Goal: Task Accomplishment & Management: Use online tool/utility

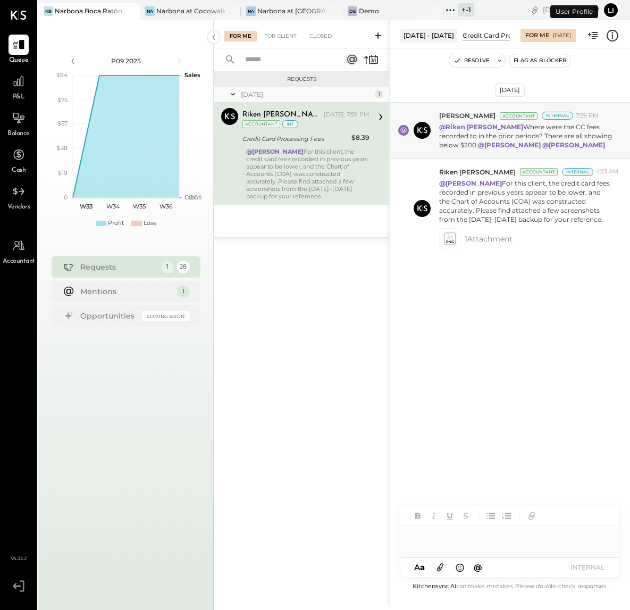
click at [315, 387] on div "Requests [DATE] 1 [PERSON_NAME] Accountant [PERSON_NAME] [DATE], 7:59 PM Accoun…" at bounding box center [301, 324] width 175 height 505
click at [278, 44] on div "For Me For Client Closed" at bounding box center [301, 34] width 175 height 28
click at [280, 39] on div "For Client" at bounding box center [280, 36] width 43 height 11
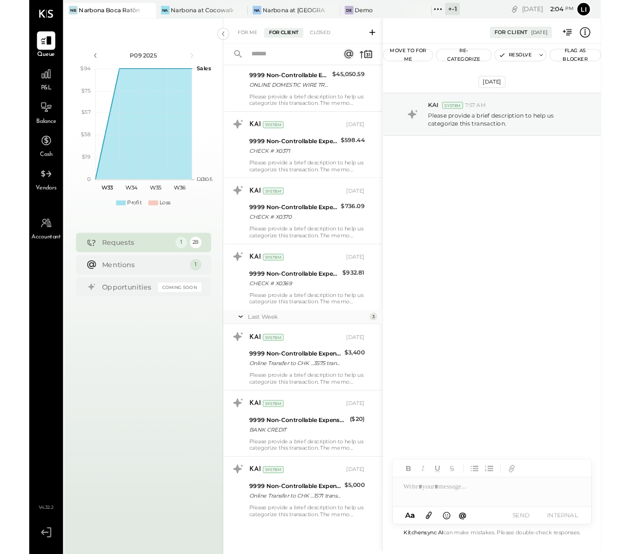
scroll to position [1572, 0]
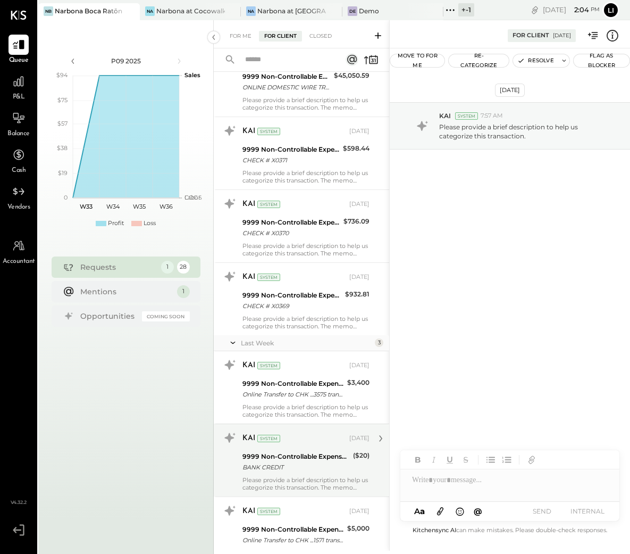
click at [275, 478] on div "KAI System [DATE] 9999 Non-Controllable Expenses:Other Income and Expenses:To B…" at bounding box center [305, 460] width 127 height 62
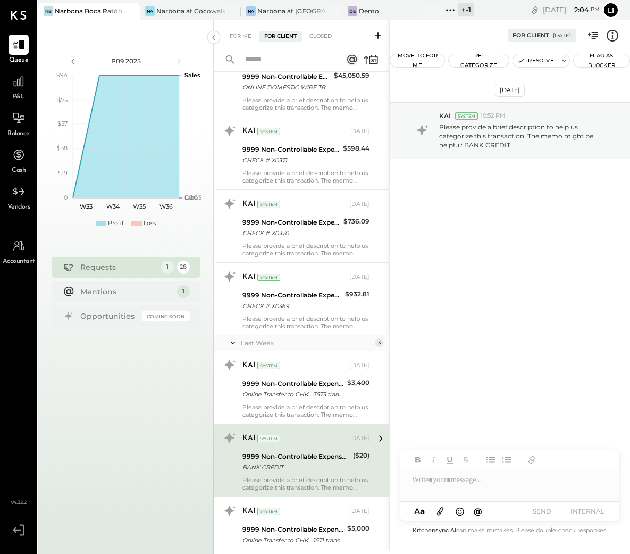
click at [294, 470] on div "BANK CREDIT" at bounding box center [295, 467] width 107 height 11
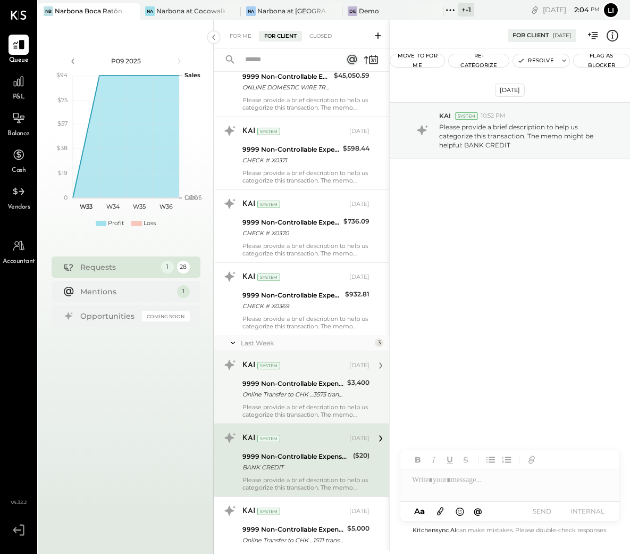
click at [303, 404] on div "KAI System [DATE] 9999 Non-Controllable Expenses:Other Income and Expenses:To B…" at bounding box center [305, 387] width 127 height 62
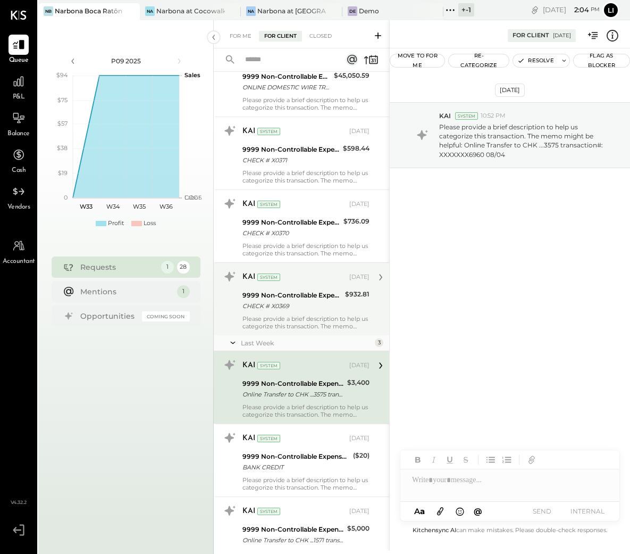
click at [310, 325] on div "Please provide a brief description to help us categorize this transaction. The …" at bounding box center [305, 322] width 127 height 15
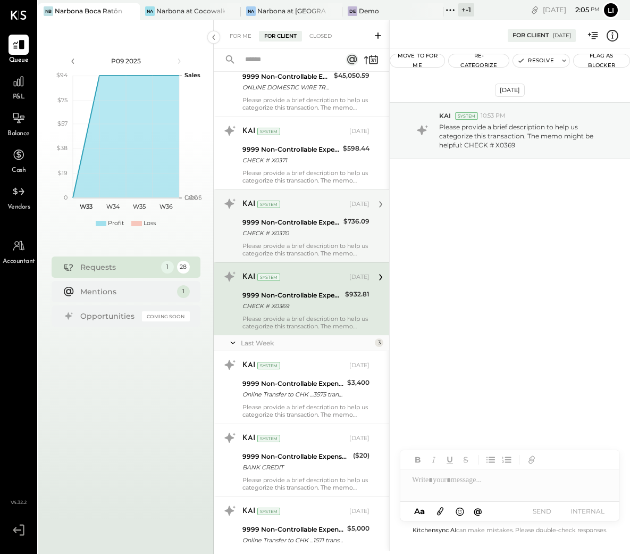
click at [300, 238] on div "CHECK # X0370" at bounding box center [291, 233] width 98 height 11
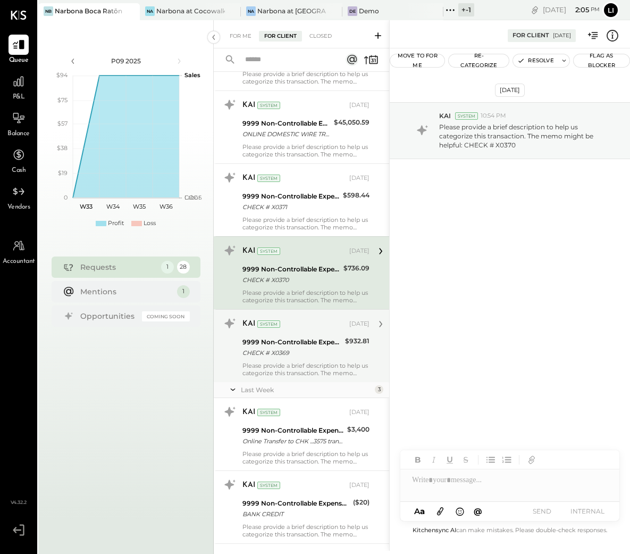
scroll to position [1522, 0]
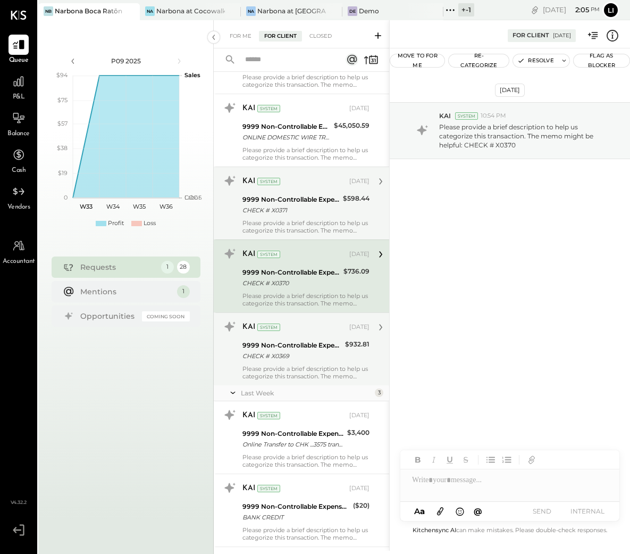
click at [309, 239] on div "KAI System [DATE] 9999 Non-Controllable Expenses:Other Income and Expenses:To B…" at bounding box center [301, 202] width 175 height 73
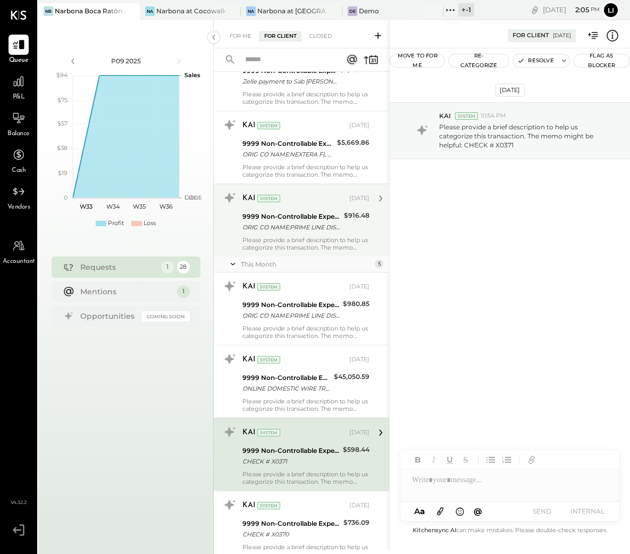
scroll to position [1266, 0]
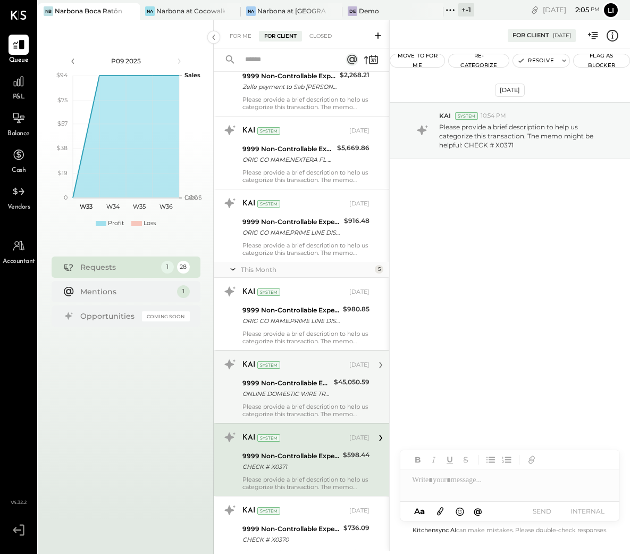
click at [264, 408] on div "Please provide a brief description to help us categorize this transaction. The …" at bounding box center [305, 410] width 127 height 15
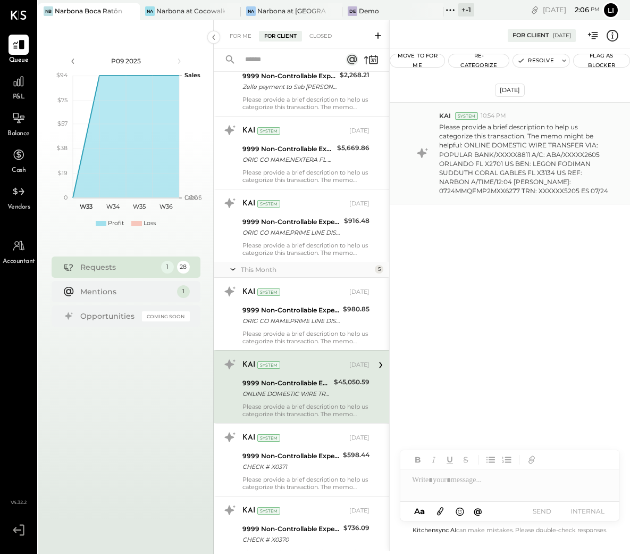
drag, startPoint x: 467, startPoint y: 145, endPoint x: 591, endPoint y: 145, distance: 123.4
click at [593, 146] on p "Please provide a brief description to help us categorize this transaction. The …" at bounding box center [525, 158] width 173 height 73
drag, startPoint x: 596, startPoint y: 145, endPoint x: 465, endPoint y: 141, distance: 131.4
click at [465, 141] on p "Please provide a brief description to help us categorize this transaction. The …" at bounding box center [525, 158] width 173 height 73
copy p "ONLINE DOMESTIC WIRE TRANSFER VIA"
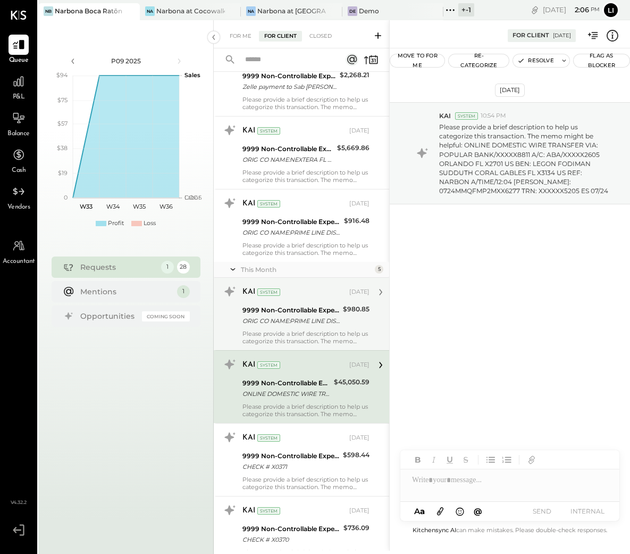
click at [278, 331] on div "KAI System [DATE] 9999 Non-Controllable Expenses:Other Income and Expenses:To B…" at bounding box center [305, 314] width 127 height 62
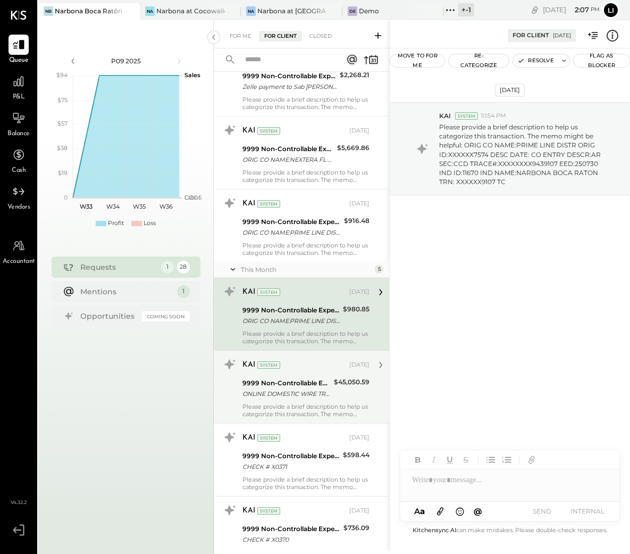
click at [484, 63] on button "Re-Categorize" at bounding box center [479, 60] width 60 height 13
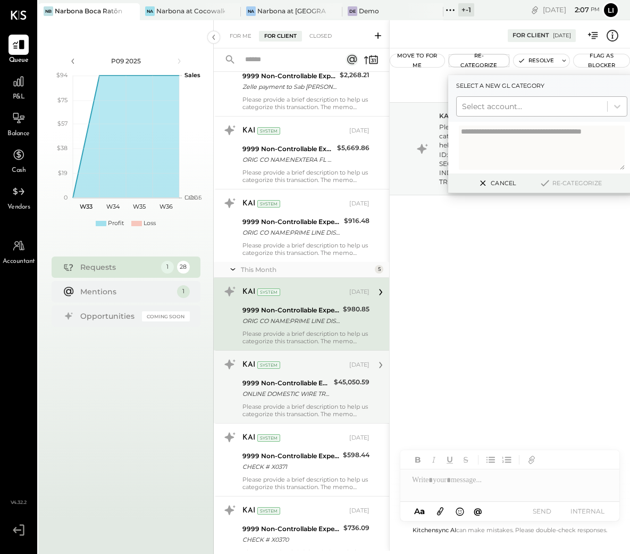
click at [487, 105] on div at bounding box center [532, 106] width 140 height 13
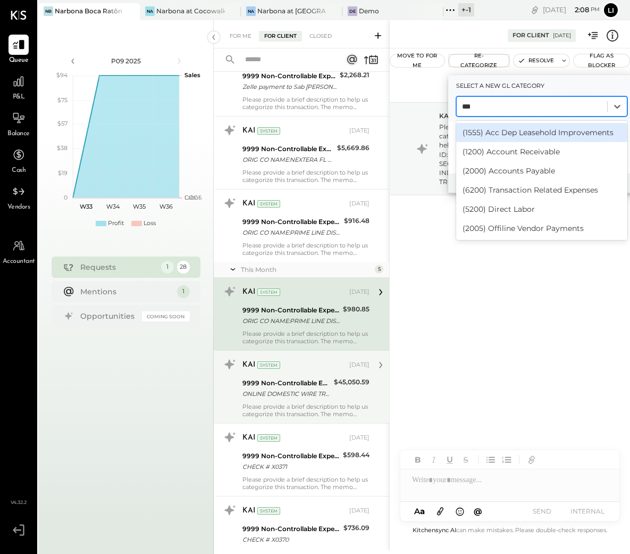
type input "****"
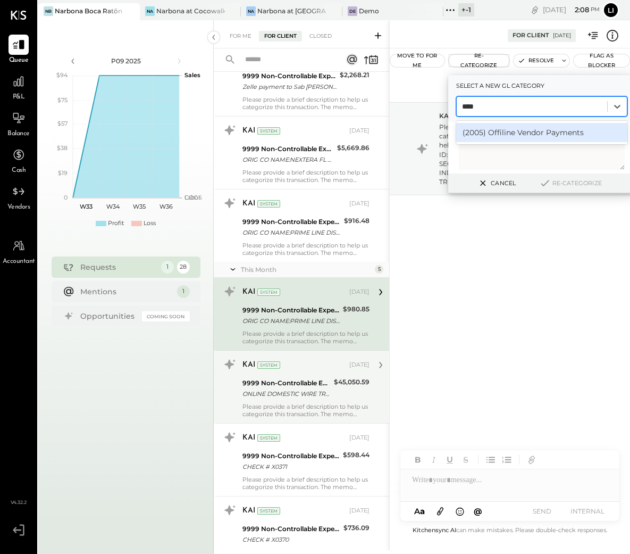
click at [531, 131] on div "(2005) Offiline Vendor Payments" at bounding box center [541, 132] width 171 height 19
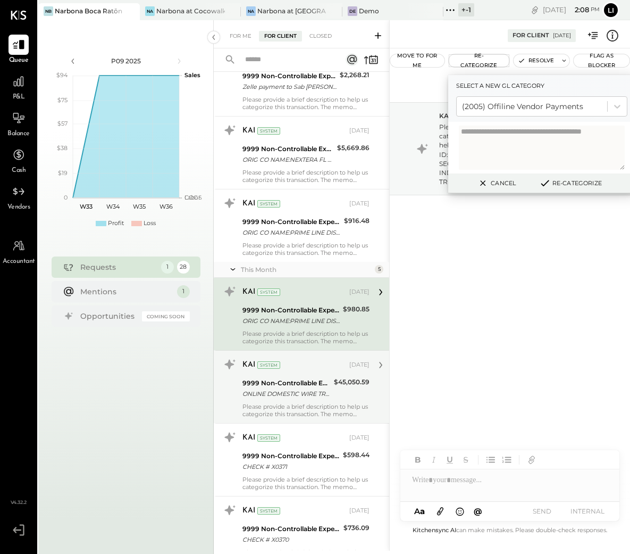
click at [574, 182] on button "Re-Categorize" at bounding box center [570, 183] width 70 height 13
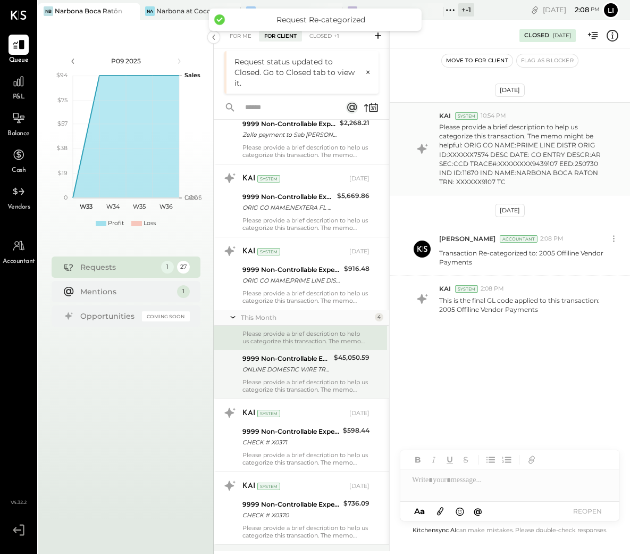
scroll to position [1220, 0]
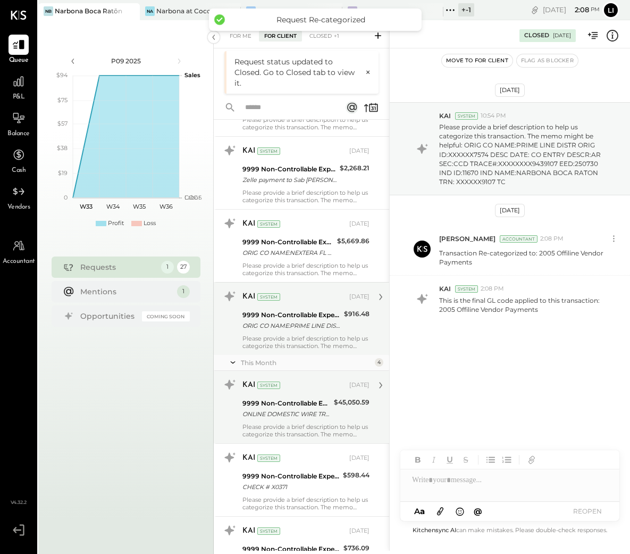
click at [302, 327] on div "ORIG CO NAME:PRIME LINE DISTR ORIG ID:XXXXXX7574 DESC DATE: CO ENTRY DESCR:AR S…" at bounding box center [291, 325] width 98 height 11
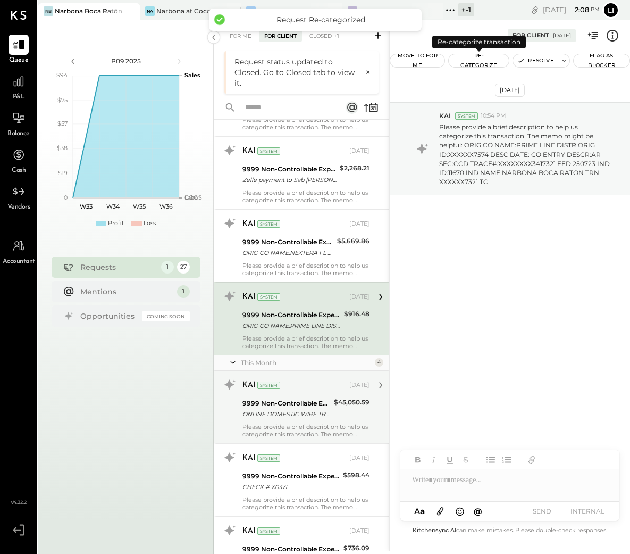
click at [489, 61] on button "Re-Categorize" at bounding box center [479, 60] width 60 height 13
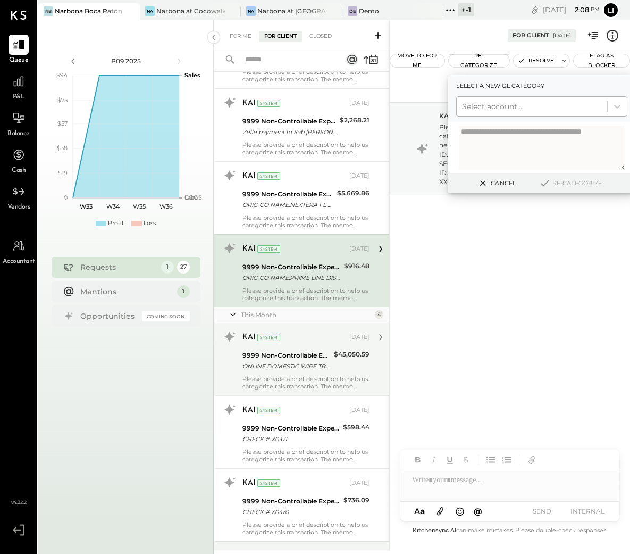
click at [501, 109] on div at bounding box center [532, 106] width 140 height 13
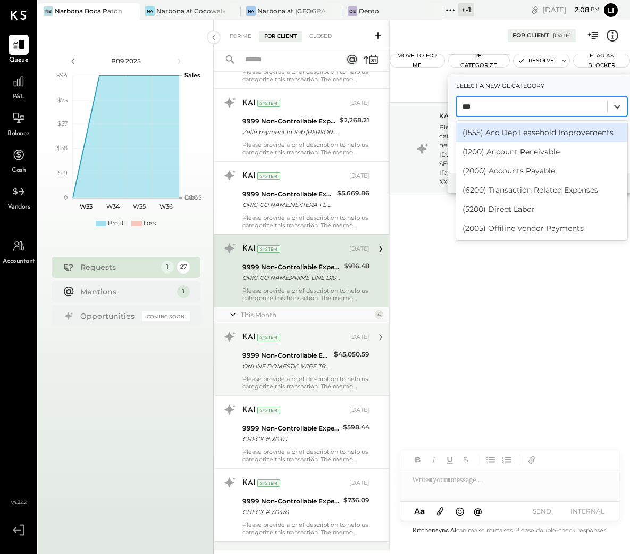
type input "****"
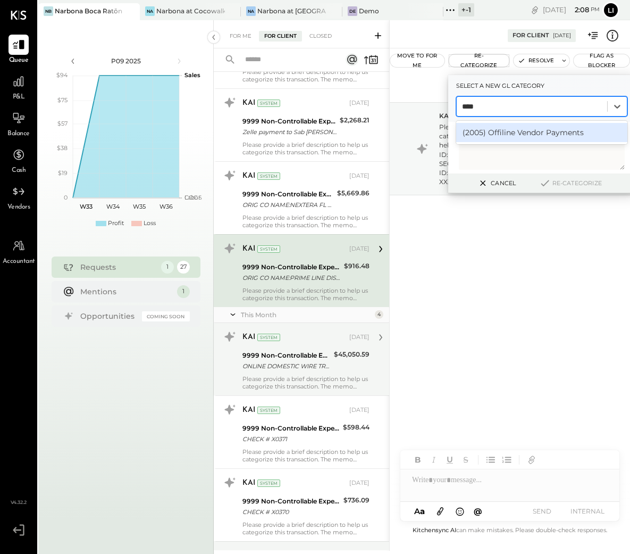
click at [504, 132] on div "(2005) Offiline Vendor Payments" at bounding box center [541, 132] width 171 height 19
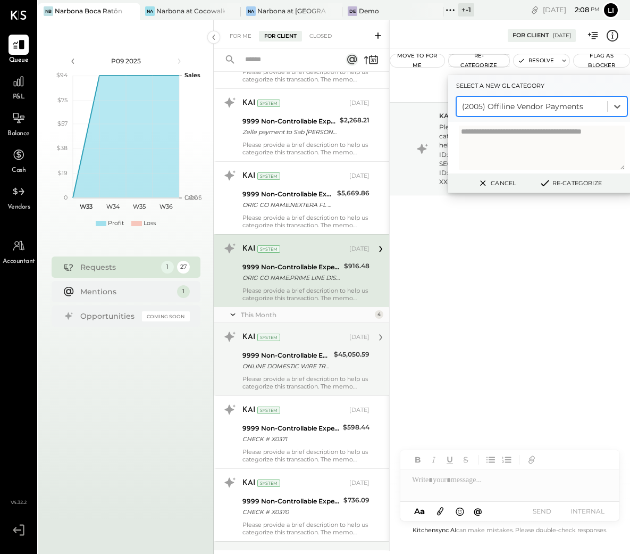
click at [566, 187] on button "Re-Categorize" at bounding box center [570, 183] width 70 height 13
click at [568, 185] on button "Re-Categorize" at bounding box center [572, 183] width 70 height 13
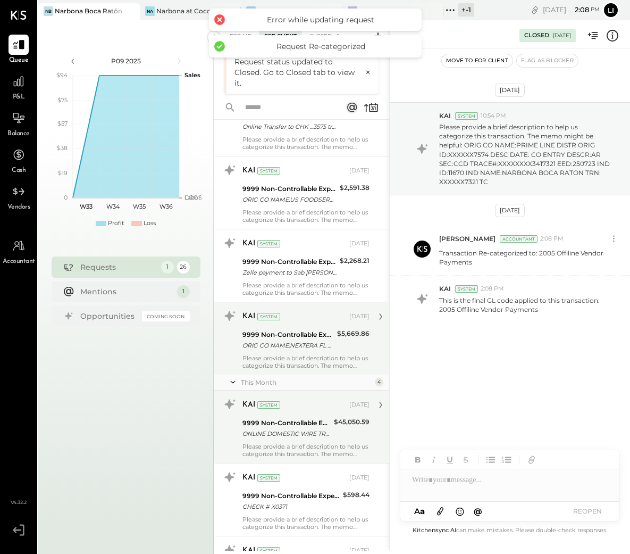
click at [290, 329] on div "KAI System [DATE] 9999 Non-Controllable Expenses:Other Income and Expenses:To B…" at bounding box center [305, 338] width 127 height 62
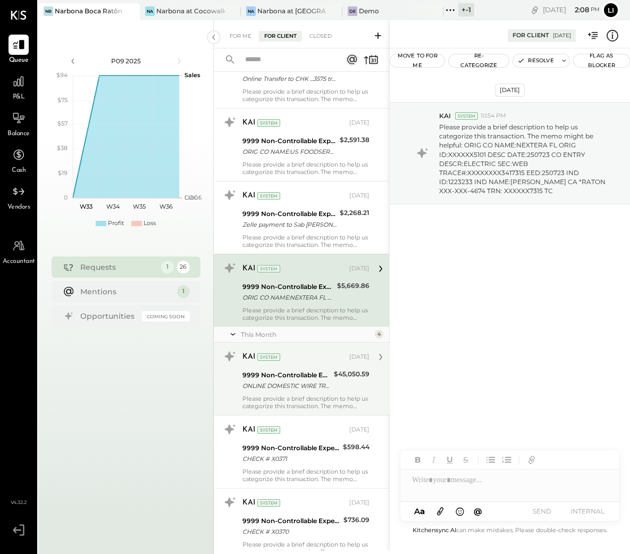
click at [478, 62] on button "Re-Categorize" at bounding box center [479, 60] width 60 height 13
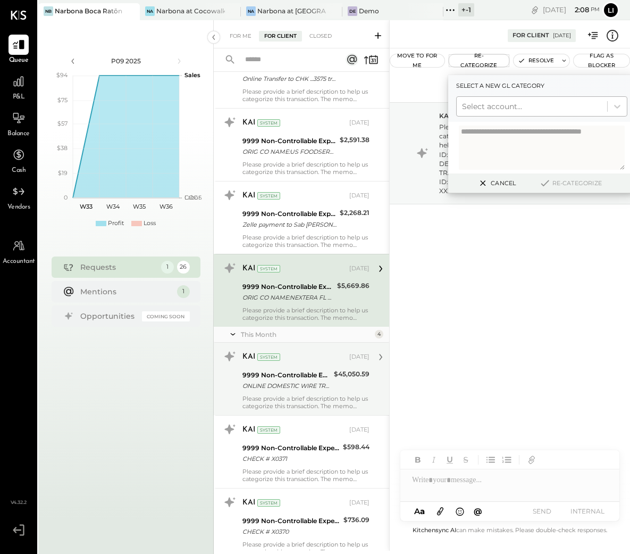
click at [488, 101] on div at bounding box center [532, 106] width 140 height 13
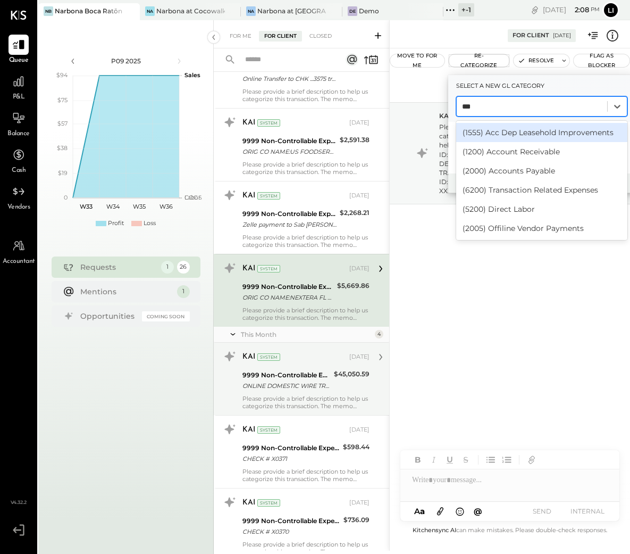
type input "****"
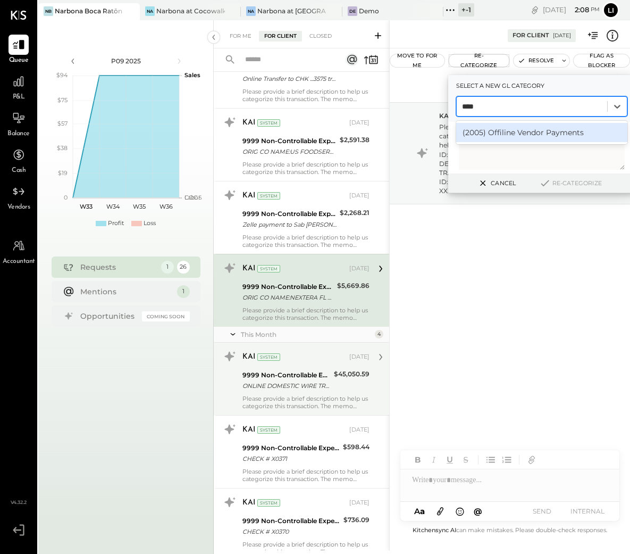
click at [500, 129] on div "(2005) Offiline Vendor Payments" at bounding box center [541, 132] width 171 height 19
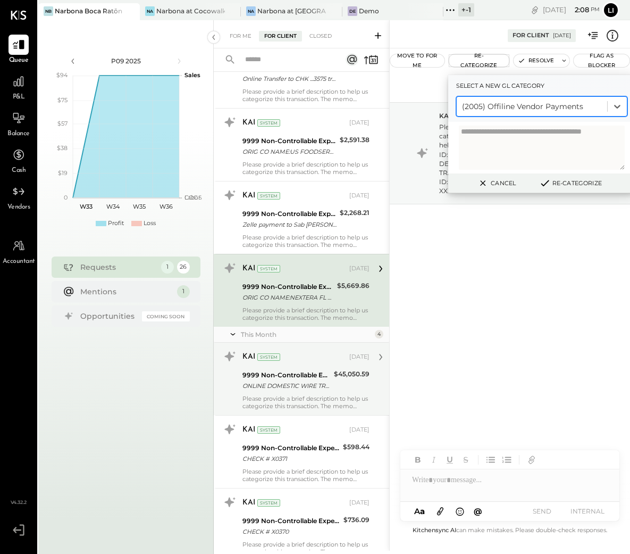
click at [566, 182] on button "Re-Categorize" at bounding box center [570, 183] width 70 height 13
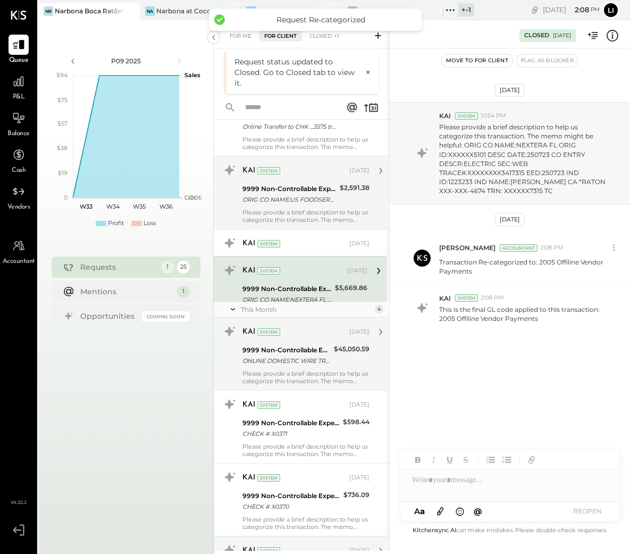
scroll to position [1054, 0]
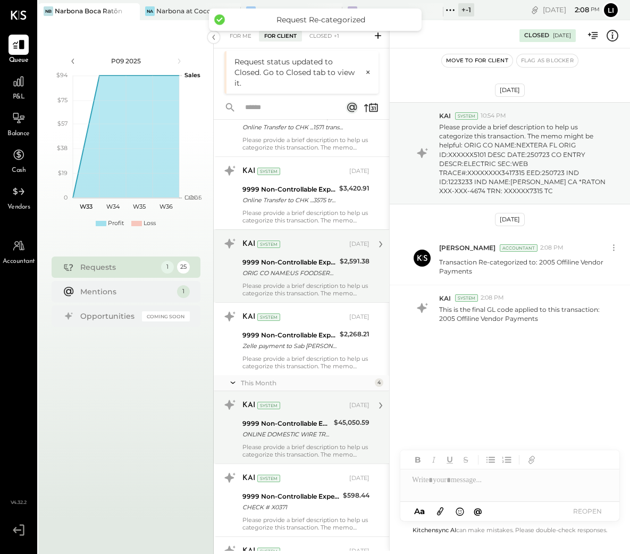
click at [315, 290] on div "Please provide a brief description to help us categorize this transaction. The …" at bounding box center [305, 289] width 127 height 15
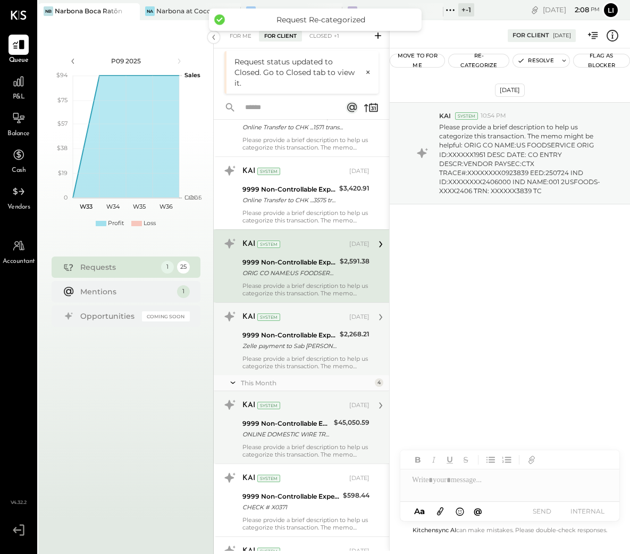
click at [294, 345] on div "Zelle payment to Sab [PERSON_NAME] Group 2 JPM99bgqfs8x" at bounding box center [289, 345] width 94 height 11
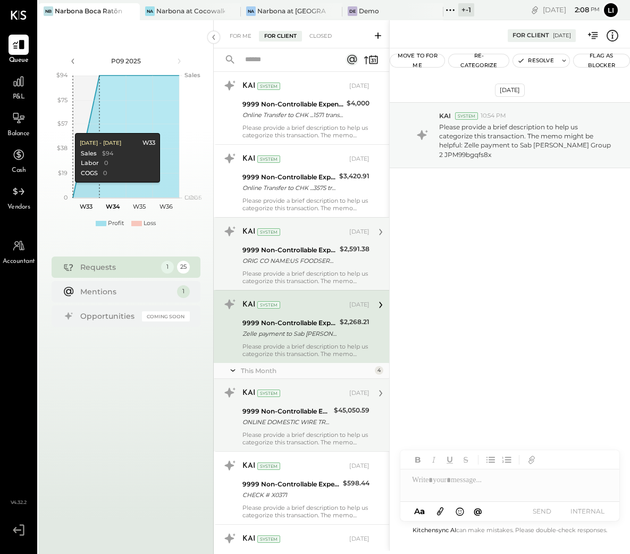
scroll to position [1014, 0]
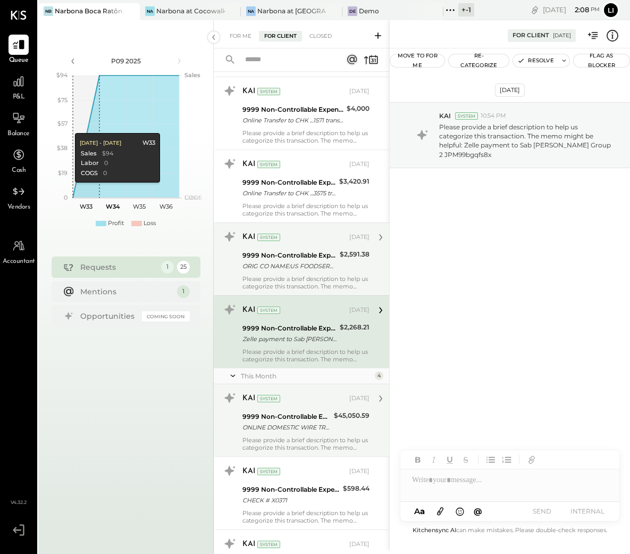
click at [278, 277] on div "Please provide a brief description to help us categorize this transaction. The …" at bounding box center [305, 282] width 127 height 15
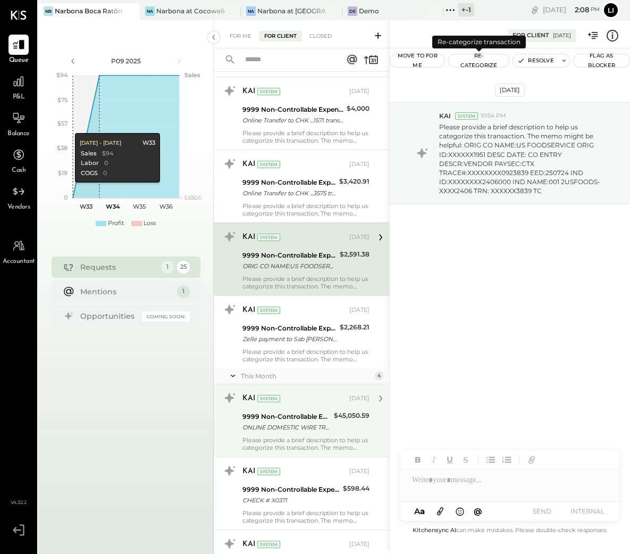
click at [479, 58] on button "Re-Categorize" at bounding box center [479, 60] width 60 height 13
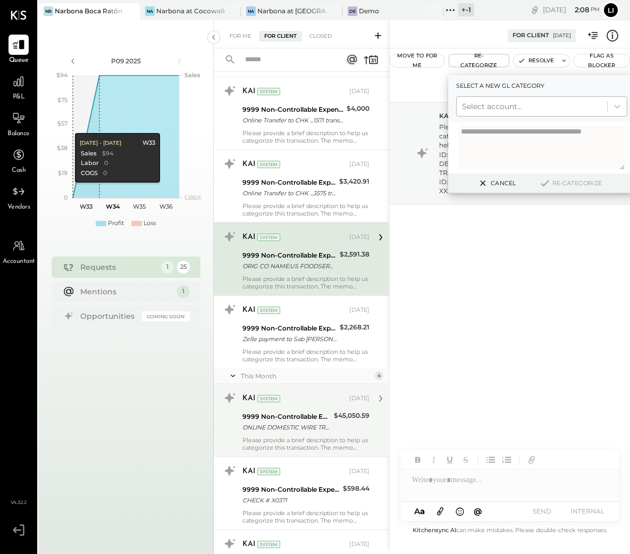
click at [493, 105] on div at bounding box center [532, 106] width 140 height 13
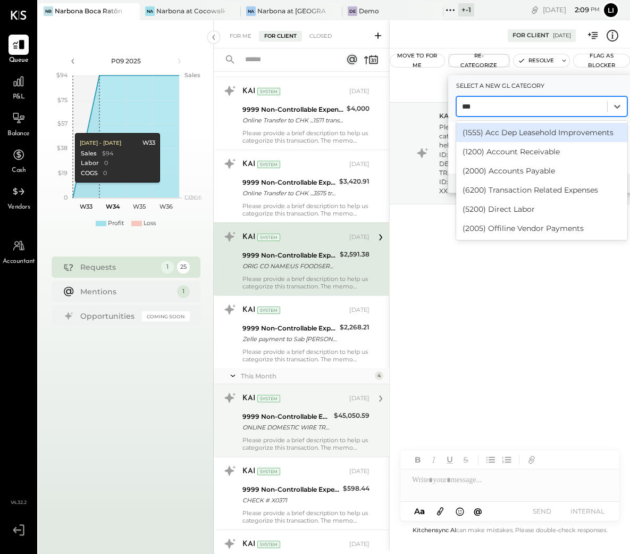
type input "****"
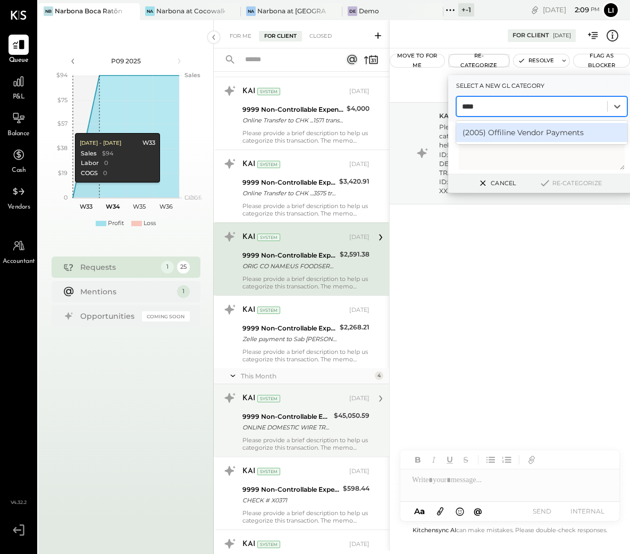
click at [491, 133] on div "(2005) Offiline Vendor Payments" at bounding box center [541, 132] width 171 height 19
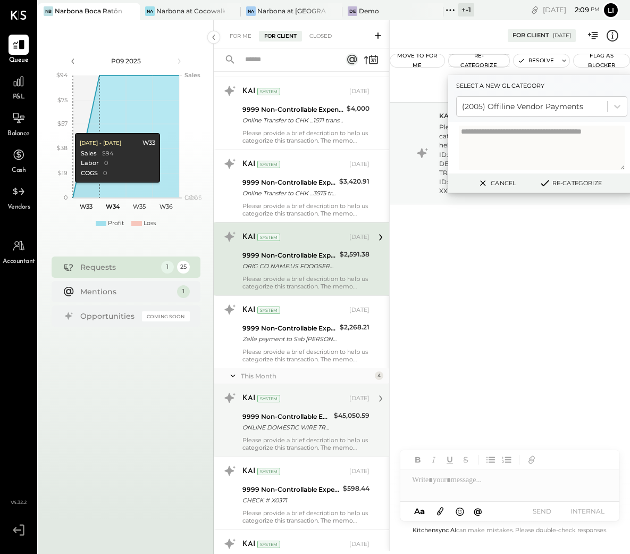
click at [582, 179] on button "Re-Categorize" at bounding box center [570, 183] width 70 height 13
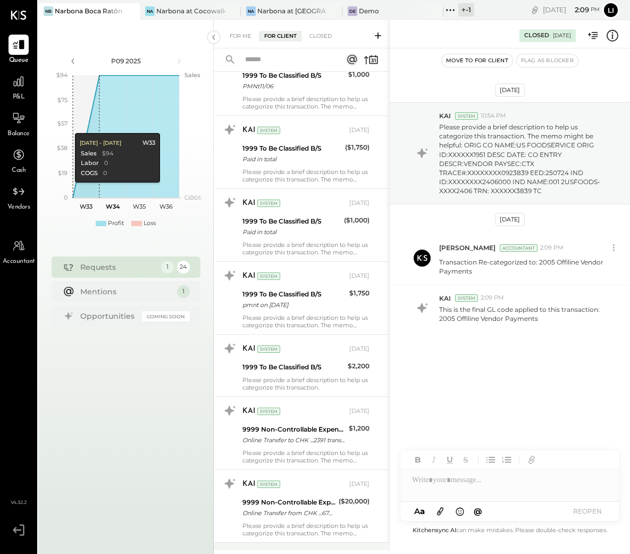
scroll to position [387, 0]
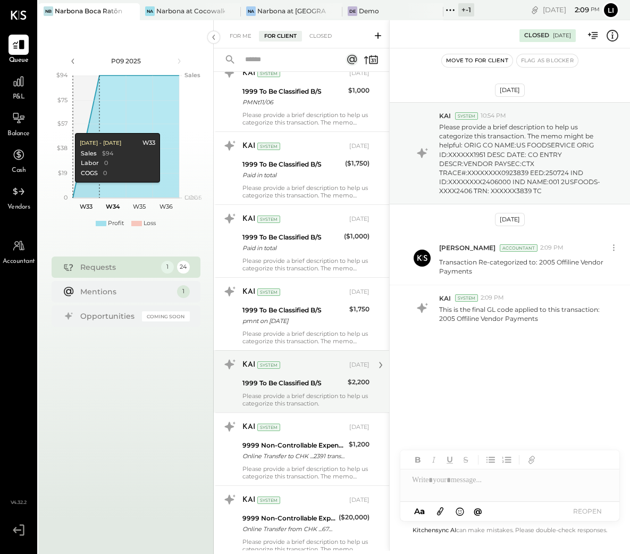
click at [332, 367] on div "KAI System [DATE]" at bounding box center [305, 364] width 127 height 15
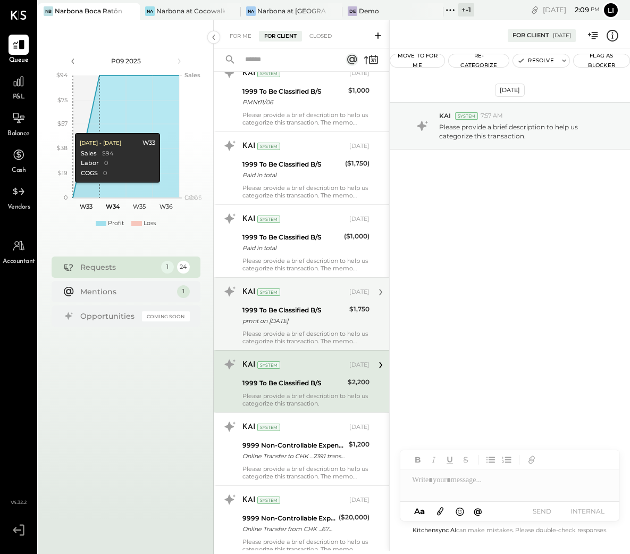
click at [280, 333] on div "Please provide a brief description to help us categorize this transaction. The …" at bounding box center [305, 337] width 127 height 15
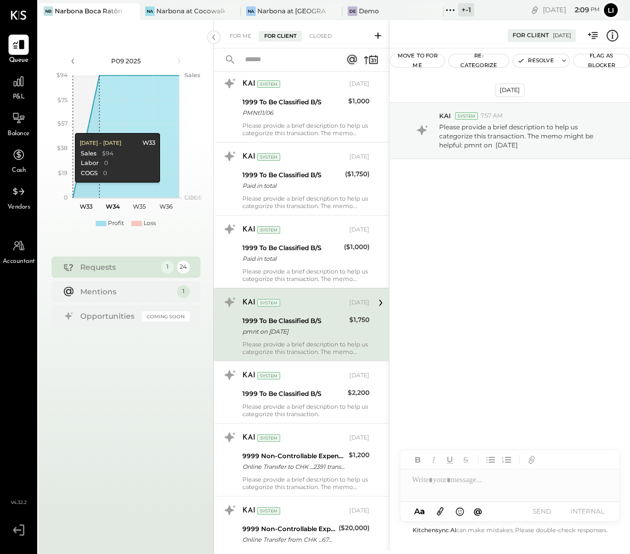
scroll to position [362, 0]
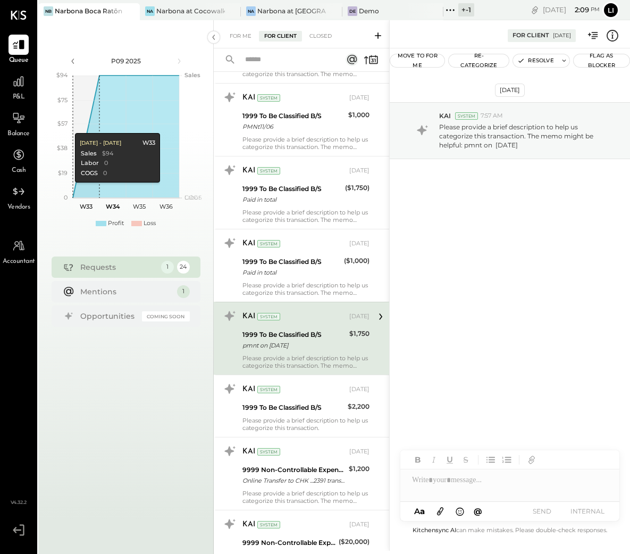
drag, startPoint x: 466, startPoint y: 146, endPoint x: 536, endPoint y: 169, distance: 73.8
click at [535, 149] on p "Please provide a brief description to help us categorize this transaction. The …" at bounding box center [525, 135] width 173 height 27
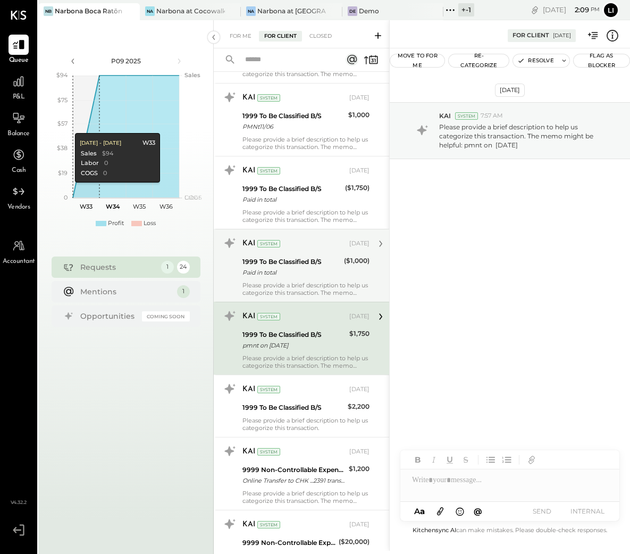
click at [300, 291] on div "Please provide a brief description to help us categorize this transaction. The …" at bounding box center [305, 288] width 127 height 15
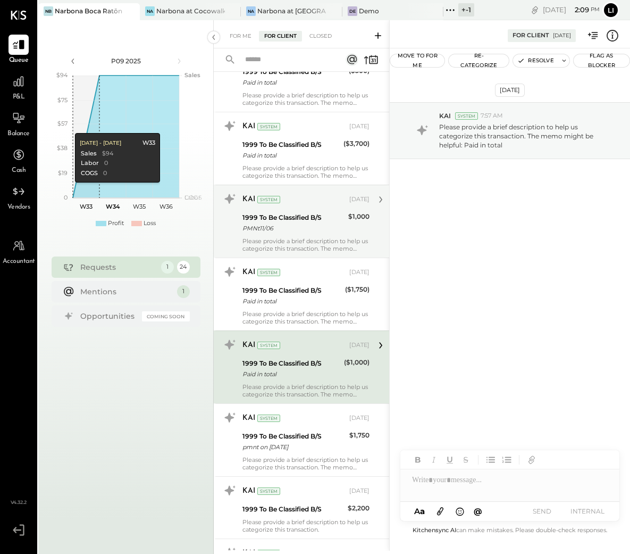
scroll to position [246, 0]
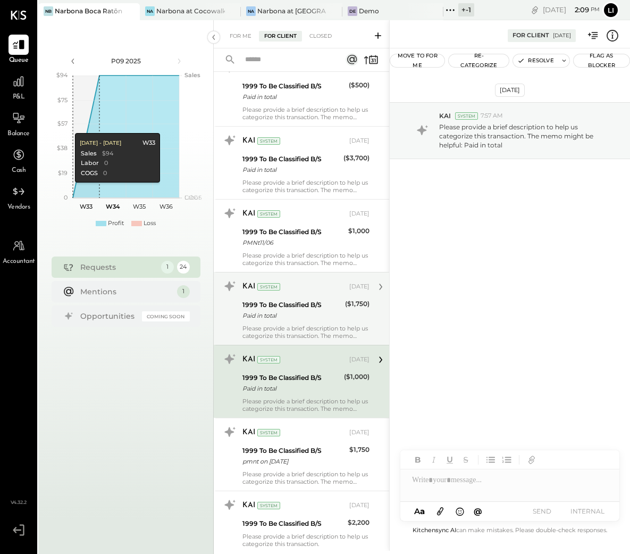
click at [300, 312] on div "Paid in total" at bounding box center [291, 315] width 99 height 11
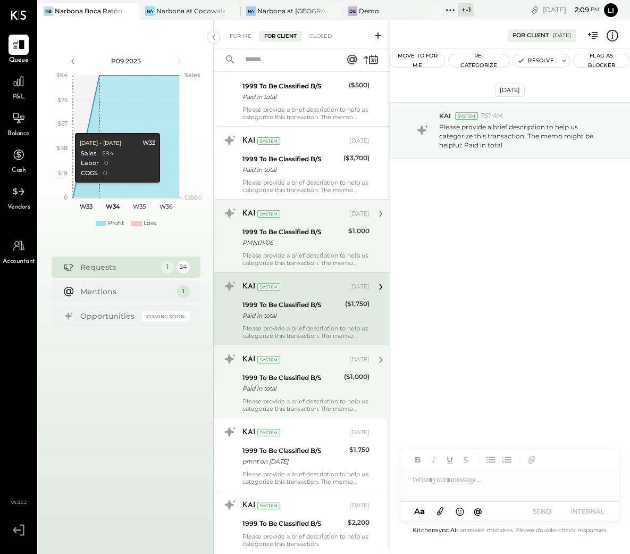
click at [314, 253] on div "Please provide a brief description to help us categorize this transaction. The …" at bounding box center [305, 259] width 127 height 15
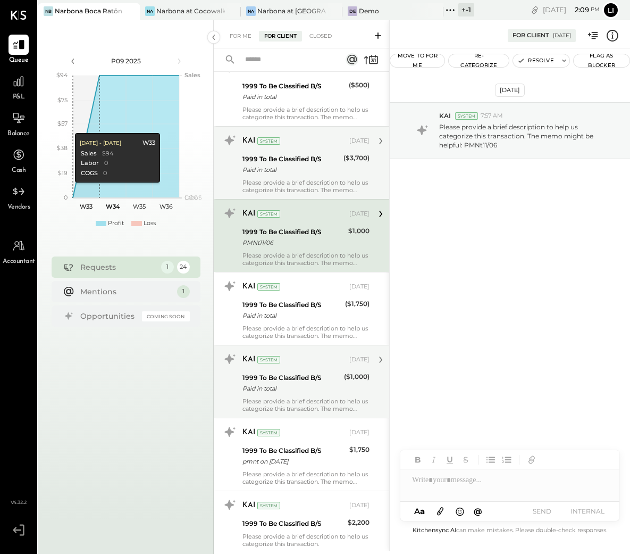
click at [325, 193] on div "Please provide a brief description to help us categorize this transaction. The …" at bounding box center [305, 186] width 127 height 15
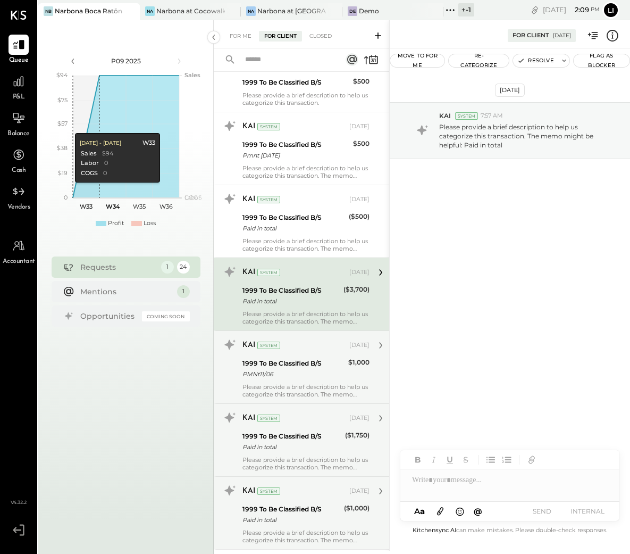
scroll to position [47, 0]
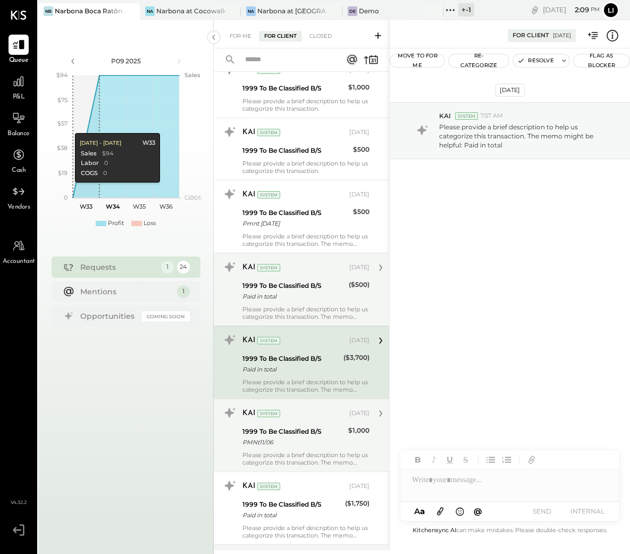
click at [321, 309] on div "Please provide a brief description to help us categorize this transaction. The …" at bounding box center [305, 312] width 127 height 15
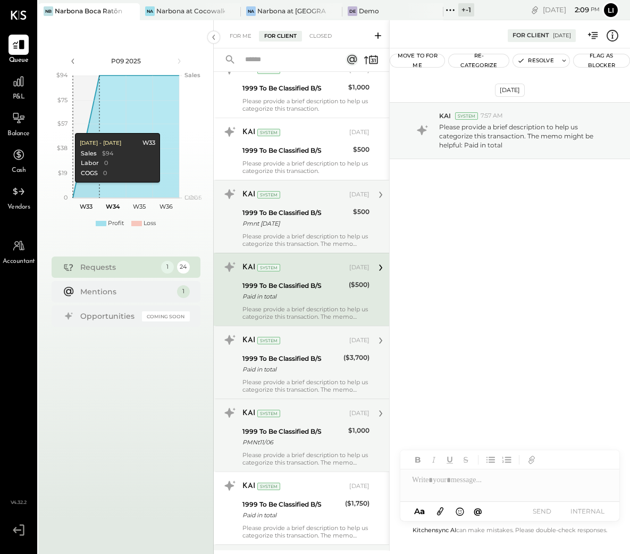
click at [329, 235] on div "Please provide a brief description to help us categorize this transaction. The …" at bounding box center [305, 239] width 127 height 15
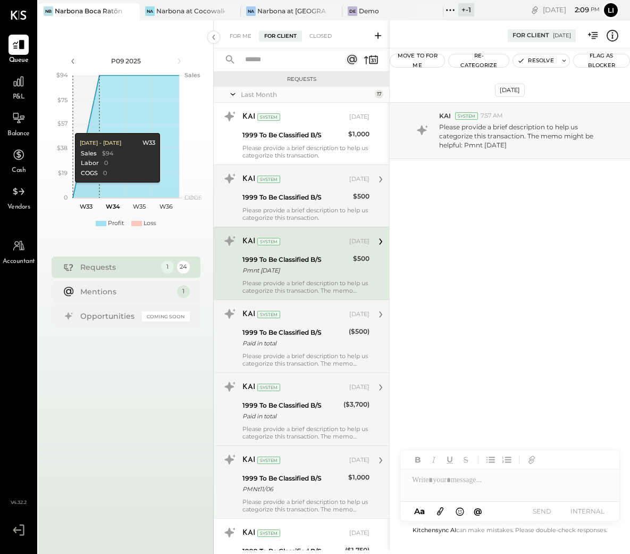
click at [324, 214] on div "Please provide a brief description to help us categorize this transaction." at bounding box center [305, 213] width 127 height 15
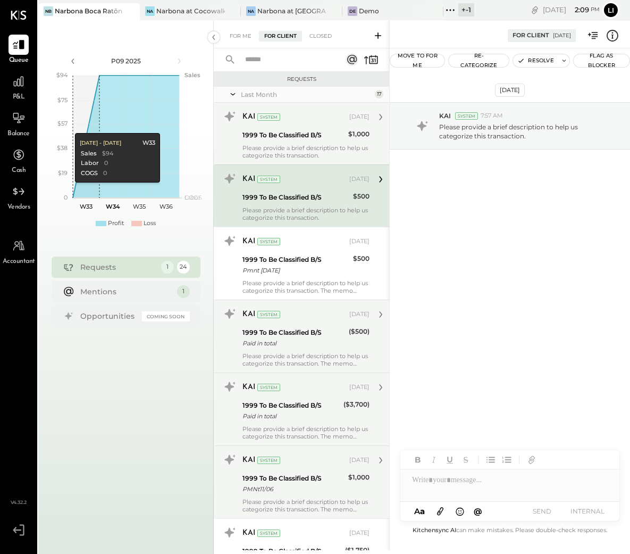
click at [328, 131] on div "1999 To Be Classified B/S" at bounding box center [293, 135] width 103 height 11
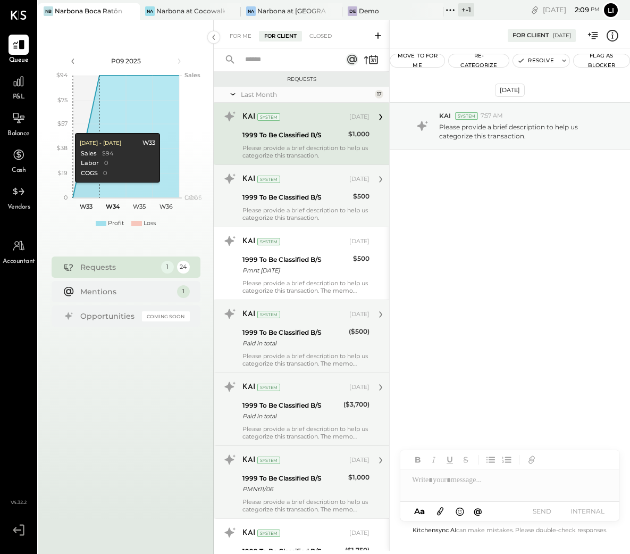
click at [521, 302] on div "[DATE] KAI System 7:57 AM Please provide a brief description to help us categor…" at bounding box center [510, 285] width 240 height 475
click at [542, 255] on div "[DATE] KAI System 7:57 AM Please provide a brief description to help us categor…" at bounding box center [510, 285] width 240 height 475
drag, startPoint x: 240, startPoint y: 36, endPoint x: 254, endPoint y: 37, distance: 13.9
click at [240, 36] on div "For Me" at bounding box center [240, 36] width 32 height 11
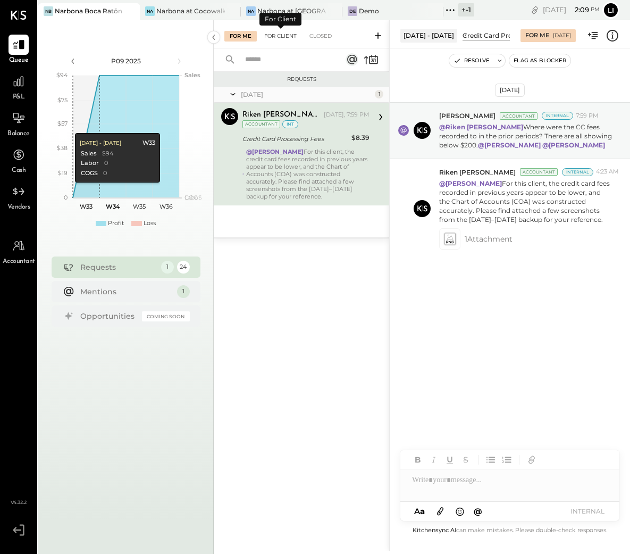
click at [290, 39] on div "For Client" at bounding box center [280, 36] width 43 height 11
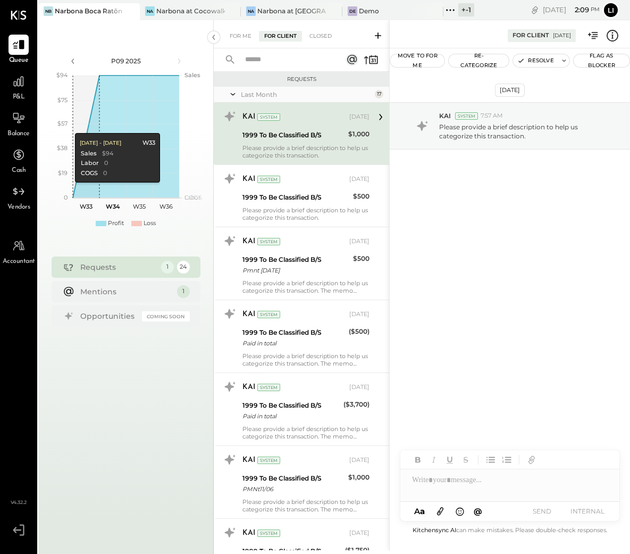
click at [477, 312] on div "[DATE] KAI System 7:57 AM Please provide a brief description to help us categor…" at bounding box center [510, 285] width 240 height 475
